Goal: Obtain resource: Obtain resource

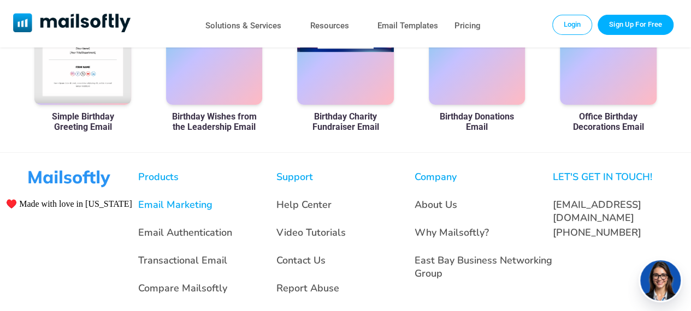
scroll to position [722, 0]
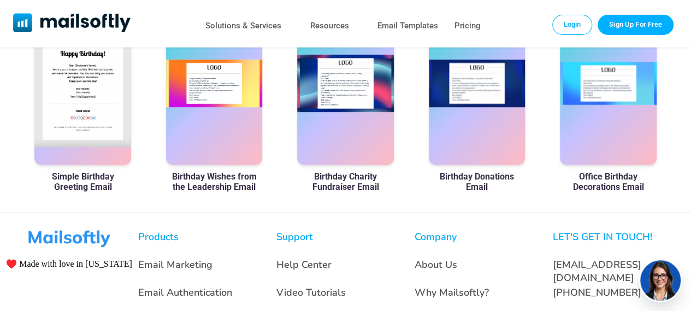
click at [86, 90] on div at bounding box center [82, 83] width 97 height 164
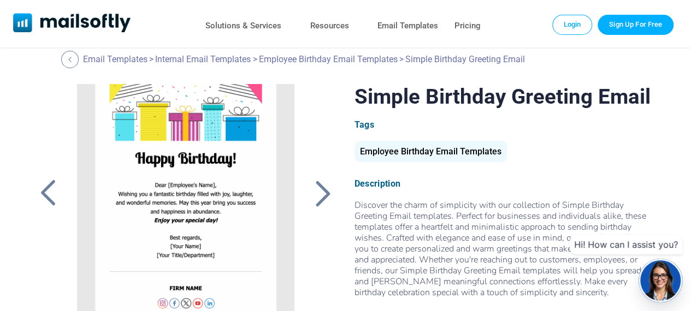
scroll to position [14, 0]
click at [315, 194] on div at bounding box center [322, 193] width 27 height 28
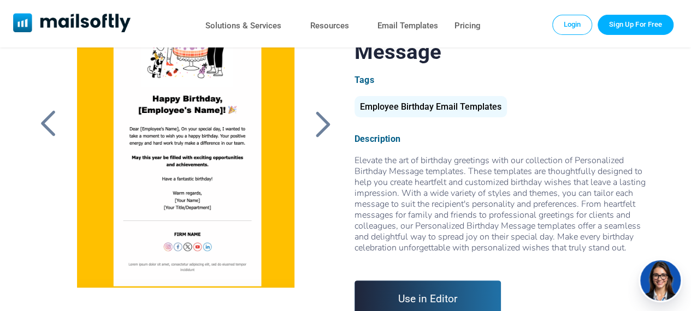
scroll to position [84, 0]
click at [165, 234] on div at bounding box center [186, 150] width 242 height 273
